Goal: Information Seeking & Learning: Learn about a topic

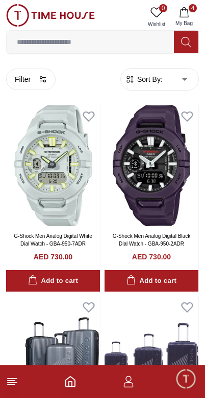
click at [12, 378] on line at bounding box center [12, 378] width 9 height 0
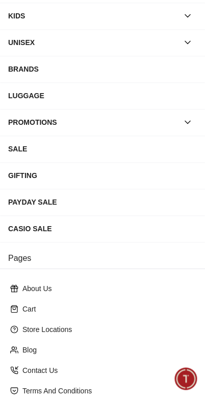
scroll to position [89, 0]
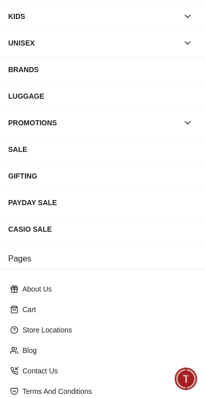
click at [125, 223] on div "CASIO SALE" at bounding box center [102, 229] width 189 height 18
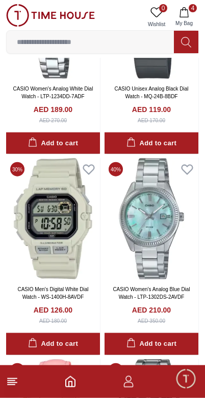
scroll to position [3265, 0]
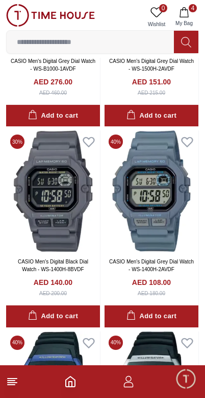
scroll to position [5674, 0]
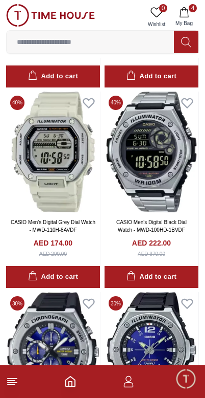
scroll to position [6715, 0]
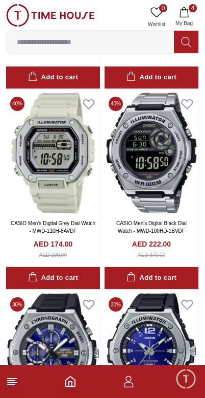
click at [40, 180] on img at bounding box center [53, 153] width 94 height 121
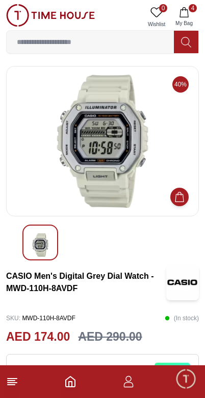
click at [126, 177] on img at bounding box center [103, 141] width 176 height 133
click at [108, 122] on img at bounding box center [103, 141] width 176 height 133
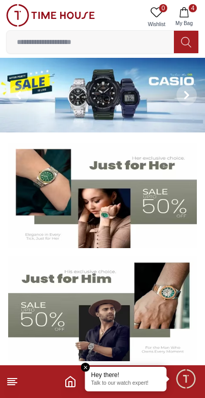
click at [10, 375] on icon at bounding box center [12, 381] width 12 height 12
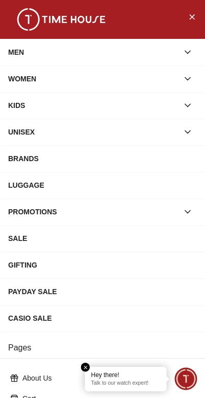
click at [110, 317] on div "CASIO SALE" at bounding box center [102, 318] width 189 height 18
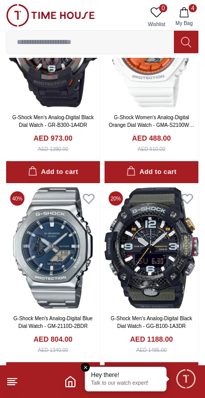
scroll to position [1423, 0]
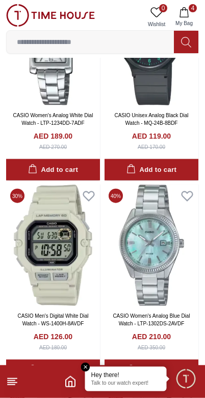
scroll to position [3213, 0]
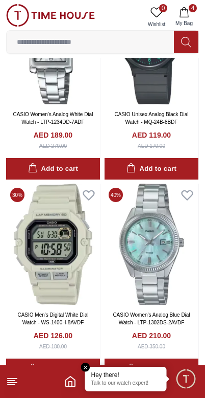
click at [62, 257] on img at bounding box center [53, 243] width 94 height 121
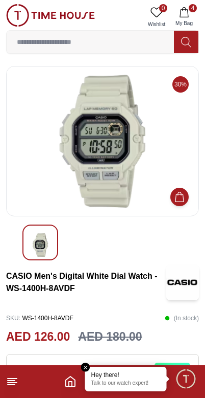
click at [75, 380] on icon "Home" at bounding box center [70, 381] width 9 height 10
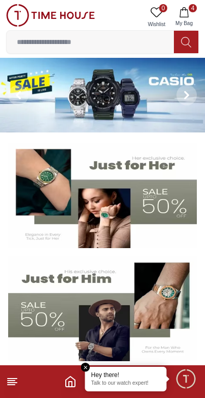
click at [17, 378] on line at bounding box center [12, 378] width 9 height 0
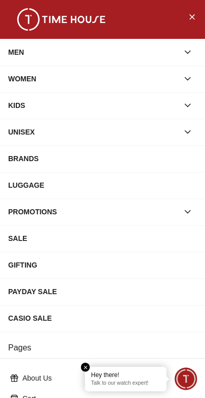
click at [85, 320] on div "CASIO SALE" at bounding box center [102, 318] width 189 height 18
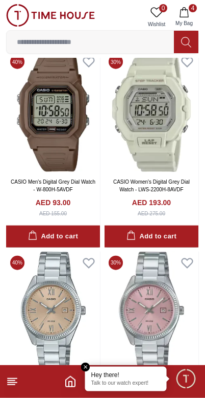
scroll to position [4951, 0]
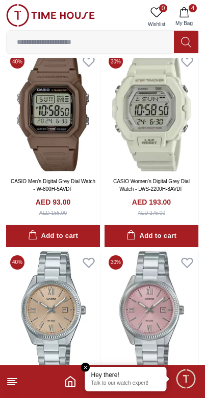
click at [85, 366] on em "Close tooltip" at bounding box center [85, 366] width 9 height 9
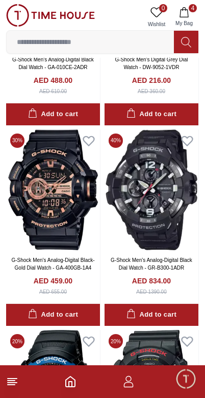
scroll to position [1880, 0]
